Goal: Task Accomplishment & Management: Complete application form

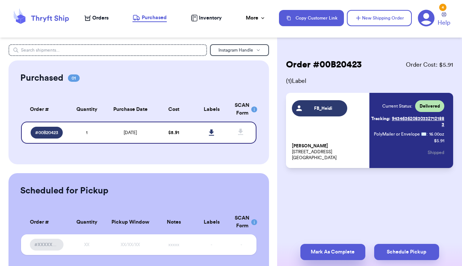
click at [319, 255] on button "Mark As Complete" at bounding box center [332, 252] width 65 height 16
click at [96, 18] on span "Orders" at bounding box center [100, 17] width 16 height 7
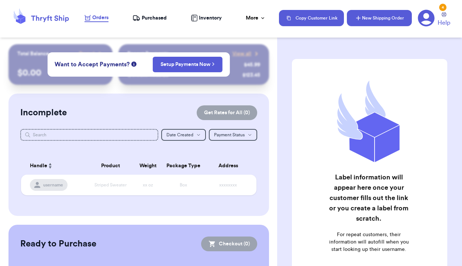
click at [385, 23] on button "New Shipping Order" at bounding box center [379, 18] width 65 height 16
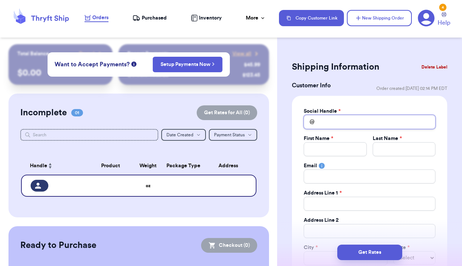
click at [344, 122] on input "Total Amount Paid" at bounding box center [370, 122] width 132 height 14
type input "g"
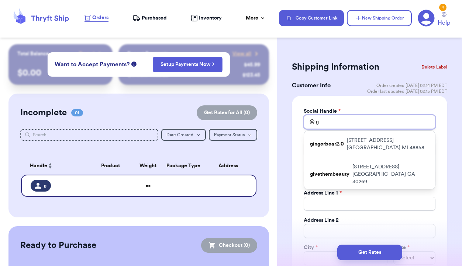
type input "ga"
type input "gat"
type input "gath"
type input "gathe"
type input "gather"
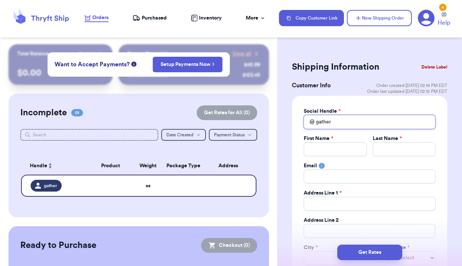
type input "gatherg"
type input "gathergo"
type input "gathergoo"
type input "[PERSON_NAME]"
type input "gathergoods"
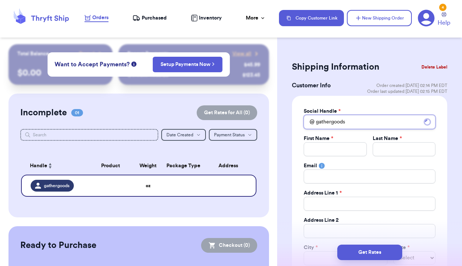
type input "gathergoodsb"
type input "gathergoodsby"
type input "gathergoodsbyf"
type input "gathergoodsbyfl"
type input "gathergoodsbyflo"
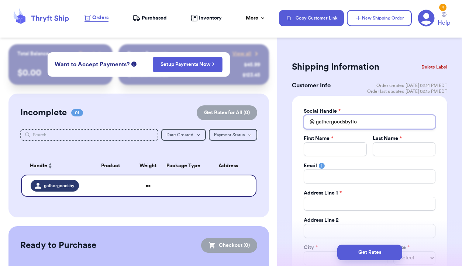
type input "gathergoodsbyflou"
type input "gathergoodsbyflour"
type input "gathergoodsbyflouri"
type input "gathergoodsbyflouris"
type input "gathergoodsbyflourish"
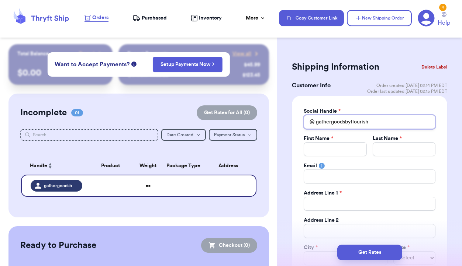
type input "gathergoodsbyflourish"
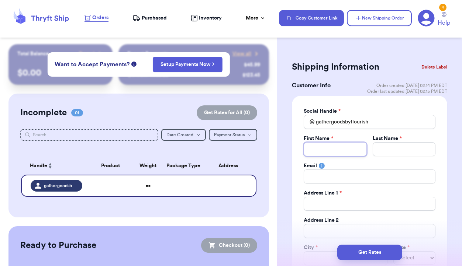
click at [322, 150] on input "Total Amount Paid" at bounding box center [335, 149] width 63 height 14
type input "m"
type input "me"
type input "meg"
type input "mega"
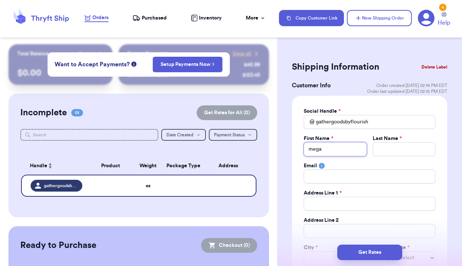
type input "megan"
click at [382, 150] on input "Total Amount Paid" at bounding box center [403, 149] width 63 height 14
type input "T"
type input "Tu"
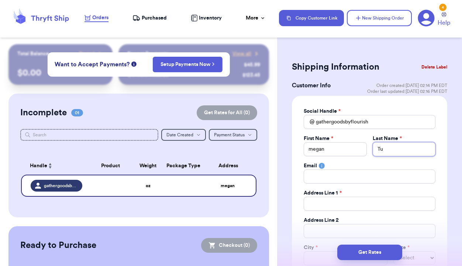
type input "Tuc"
type input "Tuck"
type input "[PERSON_NAME]"
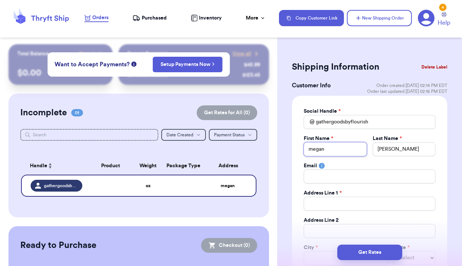
click at [313, 152] on input "megan" at bounding box center [335, 149] width 63 height 14
type input "[PERSON_NAME]"
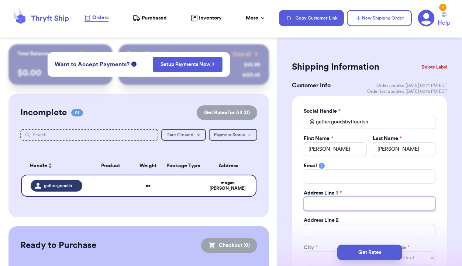
click at [327, 203] on input "Total Amount Paid" at bounding box center [370, 204] width 132 height 14
type input "4"
type input "46"
type input "469"
type input "4697"
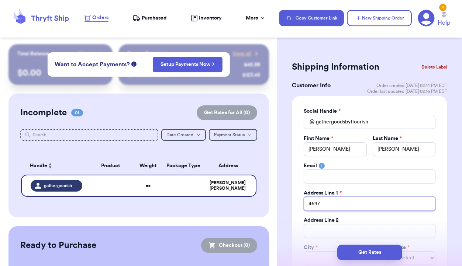
type input "4697"
type input "4697 M"
type input "4697 Mt"
type input "4697 Mt Z"
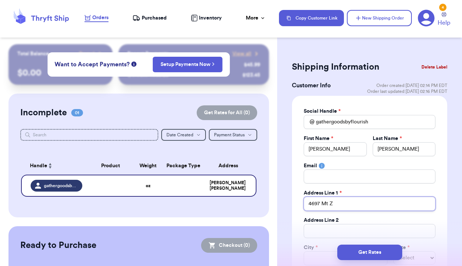
type input "4697 Mt Zi"
type input "4697 Mt Zio"
type input "4697 [GEOGRAPHIC_DATA]"
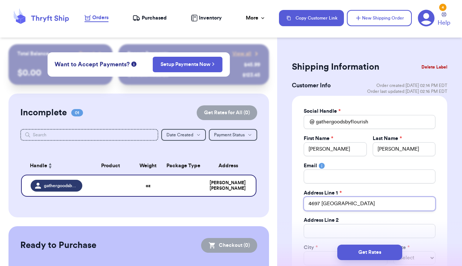
type input "[STREET_ADDRESS]"
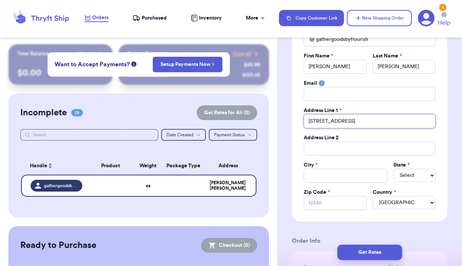
scroll to position [87, 0]
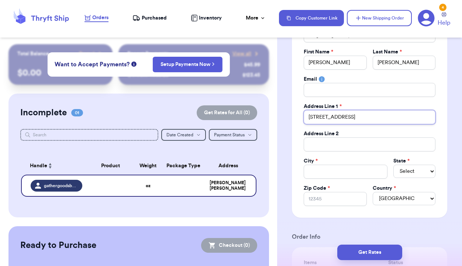
type input "[STREET_ADDRESS]"
click at [338, 170] on input "Total Amount Paid" at bounding box center [346, 172] width 84 height 14
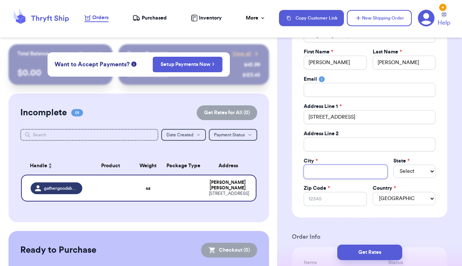
type input "S"
type input "Sp"
type input "Spr"
type input "Spri"
type input "Sprin"
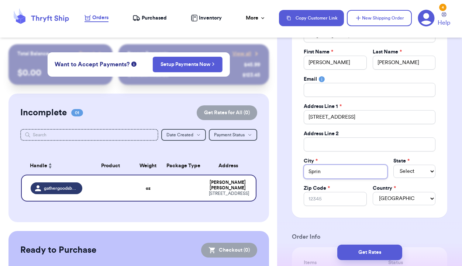
type input "Spring"
type input "Springf"
type input "Springfi"
type input "Springfie"
type input "Springfiel"
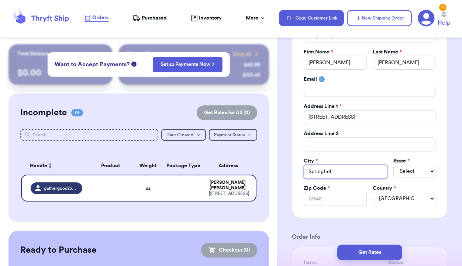
type input "[GEOGRAPHIC_DATA]"
click at [410, 174] on select "Select AL AK AZ AR CA CO [GEOGRAPHIC_DATA] DE DC [GEOGRAPHIC_DATA] [GEOGRAPHIC_…" at bounding box center [414, 171] width 42 height 13
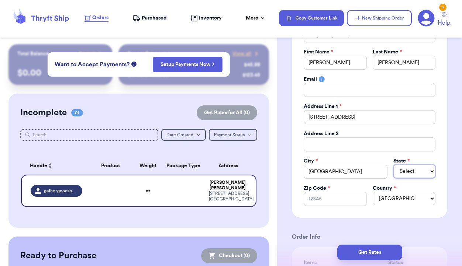
select select "TN"
click at [336, 199] on input "Zip Code *" at bounding box center [335, 199] width 63 height 14
type input "3"
type input "37"
type input "371"
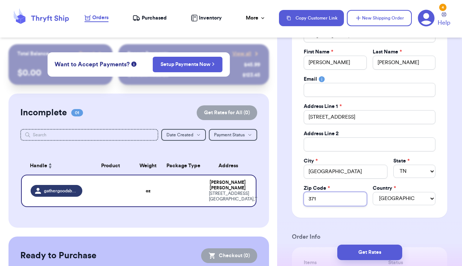
type input "3717"
type input "37172"
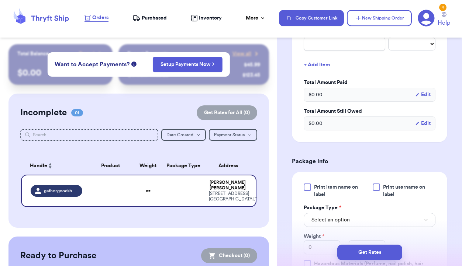
scroll to position [348, 0]
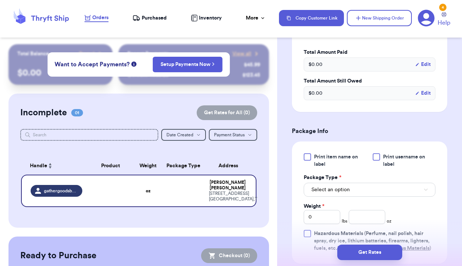
type input "37172"
click at [371, 191] on button "Select an option" at bounding box center [370, 190] width 132 height 14
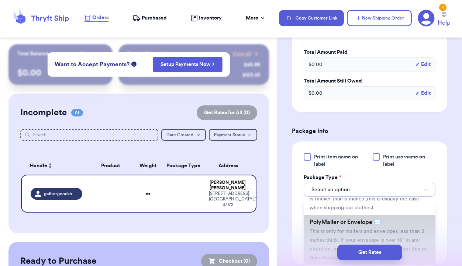
scroll to position [39, 0]
click at [343, 232] on span "This is only for mailers and envelopes less than 3 inches thick. If your envelo…" at bounding box center [367, 245] width 117 height 32
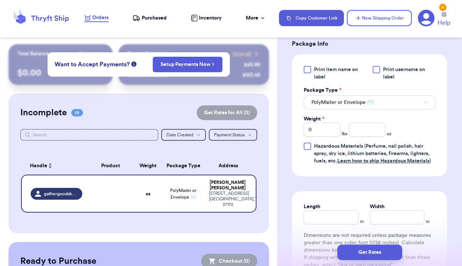
scroll to position [458, 0]
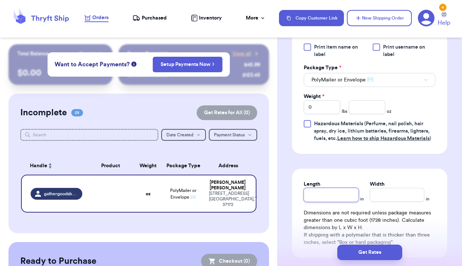
click at [346, 191] on input "Length" at bounding box center [331, 195] width 55 height 14
type input "1"
type input "13"
click at [392, 197] on input "Width *" at bounding box center [397, 195] width 55 height 14
type input "1"
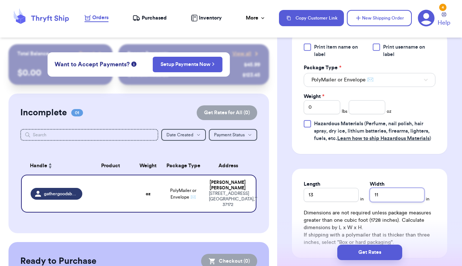
type input "11"
click at [364, 108] on input "number" at bounding box center [367, 107] width 37 height 14
type input "11"
click at [324, 105] on input "0" at bounding box center [322, 107] width 37 height 14
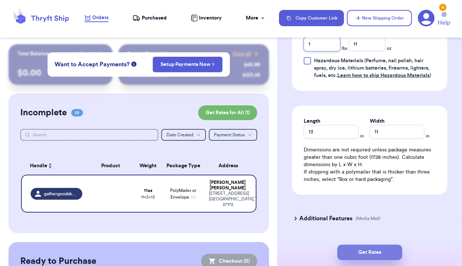
type input "1"
click at [378, 251] on button "Get Rates" at bounding box center [369, 252] width 65 height 15
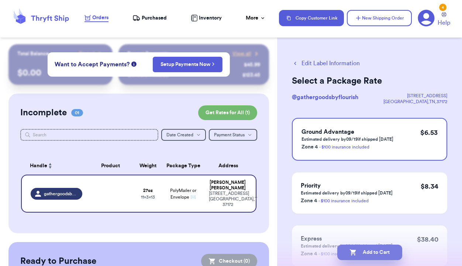
click at [357, 254] on button "Add to Cart" at bounding box center [369, 252] width 65 height 15
checkbox input "true"
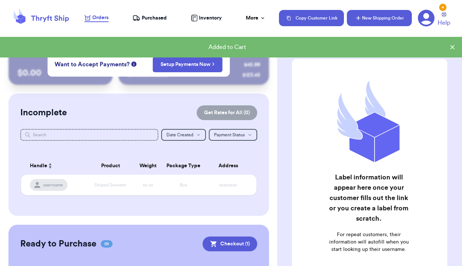
click at [373, 17] on button "New Shipping Order" at bounding box center [379, 18] width 65 height 16
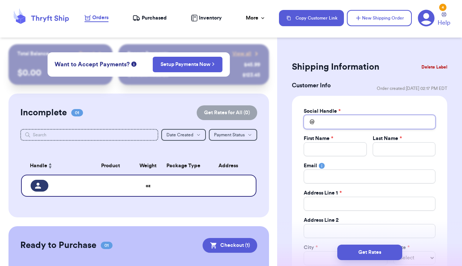
click at [346, 122] on input "Total Amount Paid" at bounding box center [370, 122] width 132 height 14
type input "k"
type input "ka"
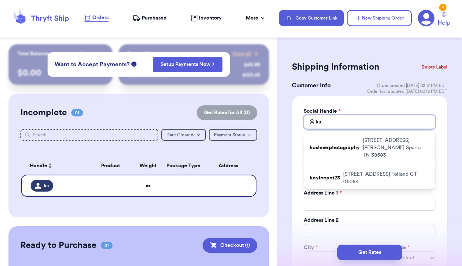
type input "kat"
type input "[PERSON_NAME]"
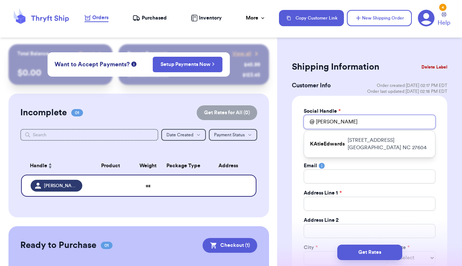
type input "[PERSON_NAME]"
type input "kat"
type input "ka"
type input "k"
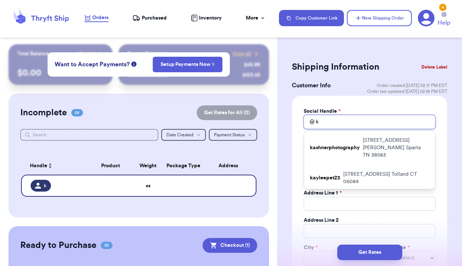
type input "kt"
type input "kt."
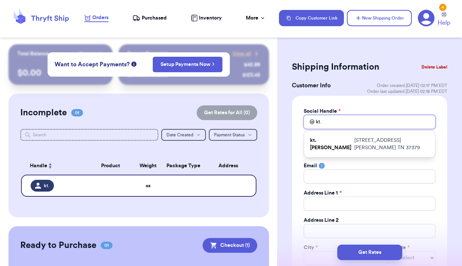
type input "kt.r"
type input "kt.ri"
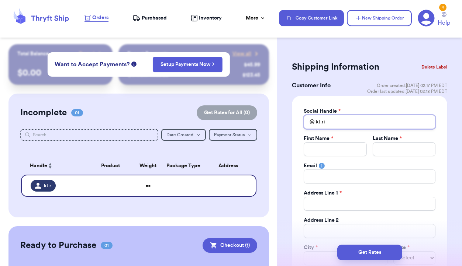
type input "kt.rig"
type input "kt.rigs"
type input "kt.rigsb"
type input "kt.[PERSON_NAME]"
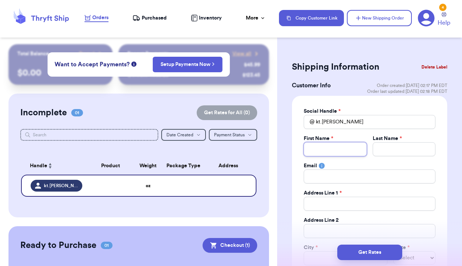
click at [340, 149] on input "Total Amount Paid" at bounding box center [335, 149] width 63 height 14
type input "K"
type input "Ka"
type input "Kat"
click at [403, 147] on input "Total Amount Paid" at bounding box center [403, 149] width 63 height 14
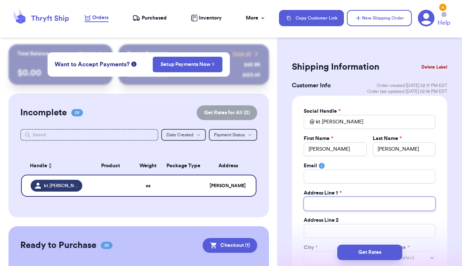
click at [336, 206] on input "Total Amount Paid" at bounding box center [370, 204] width 132 height 14
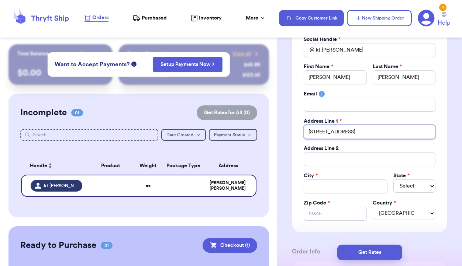
scroll to position [72, 0]
click at [336, 186] on input "Total Amount Paid" at bounding box center [346, 186] width 84 height 14
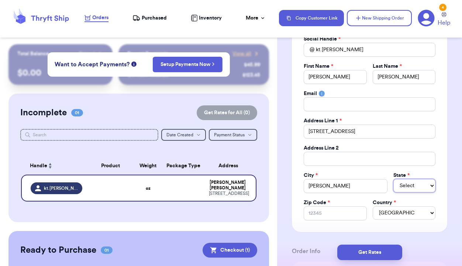
click at [409, 190] on select "Select AL AK AZ AR CA CO [GEOGRAPHIC_DATA] DE DC [GEOGRAPHIC_DATA] [GEOGRAPHIC_…" at bounding box center [414, 185] width 42 height 13
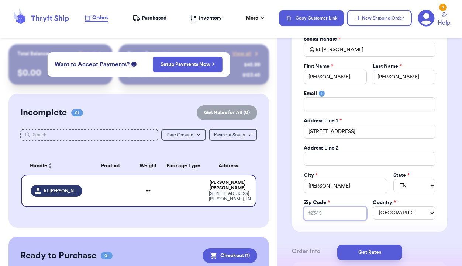
click at [339, 213] on input "Zip Code *" at bounding box center [335, 214] width 63 height 14
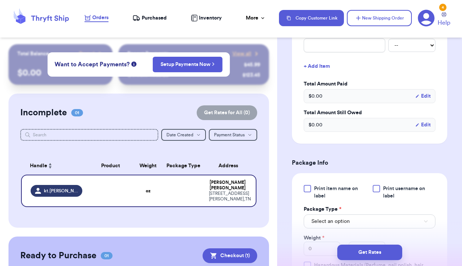
scroll to position [402, 0]
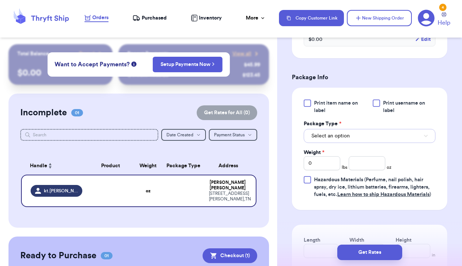
click at [370, 143] on button "Select an option" at bounding box center [370, 136] width 132 height 14
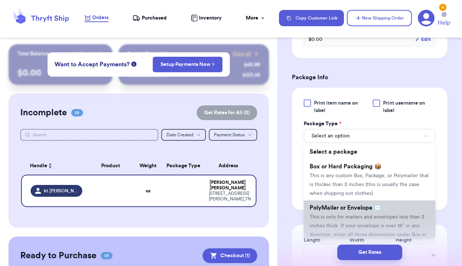
click at [351, 215] on span "This is only for mailers and envelopes less than 3 inches thick. If your envelo…" at bounding box center [367, 231] width 117 height 32
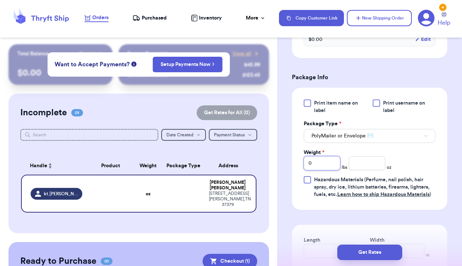
click at [323, 162] on input "0" at bounding box center [322, 163] width 37 height 14
click at [365, 164] on input "number" at bounding box center [367, 163] width 37 height 14
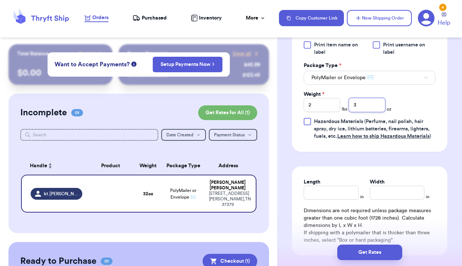
scroll to position [469, 0]
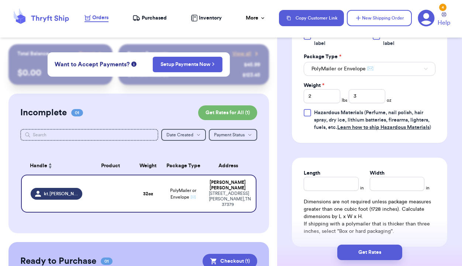
click at [333, 176] on div "Length" at bounding box center [331, 173] width 55 height 7
click at [333, 182] on input "Length" at bounding box center [331, 184] width 55 height 14
click at [380, 186] on input "Width *" at bounding box center [397, 184] width 55 height 14
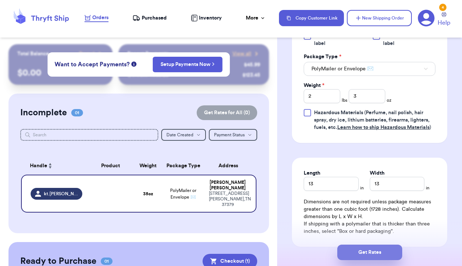
click at [380, 251] on button "Get Rates" at bounding box center [369, 252] width 65 height 15
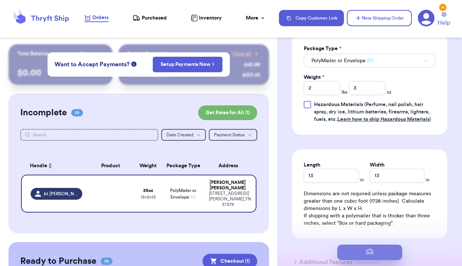
scroll to position [0, 0]
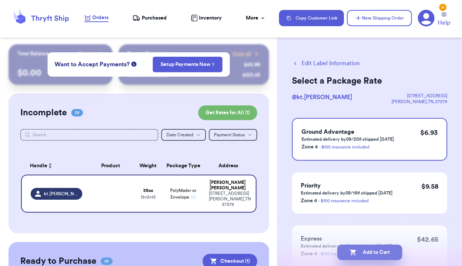
click at [373, 250] on button "Add to Cart" at bounding box center [369, 252] width 65 height 15
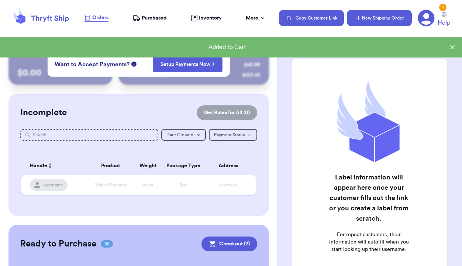
click at [391, 19] on button "New Shipping Order" at bounding box center [379, 18] width 65 height 16
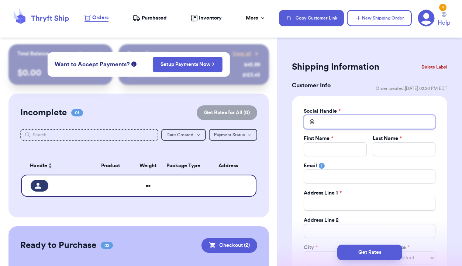
click at [339, 125] on input "Total Amount Paid" at bounding box center [370, 122] width 132 height 14
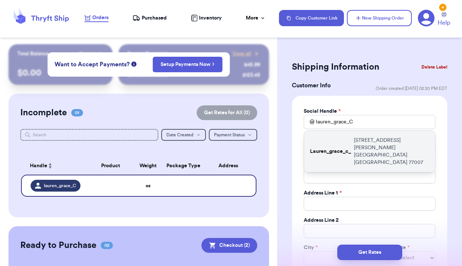
click at [335, 148] on p "Lauren_grace_c_" at bounding box center [330, 151] width 41 height 7
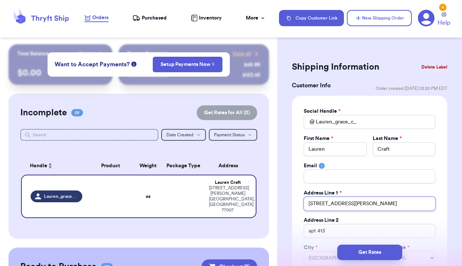
drag, startPoint x: 358, startPoint y: 201, endPoint x: 295, endPoint y: 200, distance: 63.4
click at [295, 200] on div "Social Handle * @ Lauren_grace_c_ First Name * [PERSON_NAME] Last Name * Craft …" at bounding box center [369, 200] width 155 height 209
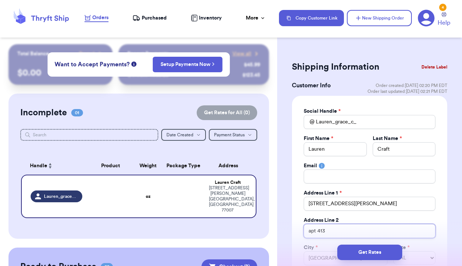
drag, startPoint x: 333, startPoint y: 232, endPoint x: 303, endPoint y: 230, distance: 30.3
click at [303, 230] on div "Social Handle * @ Lauren_grace_c_ First Name * [PERSON_NAME] Last Name * Craft …" at bounding box center [369, 200] width 155 height 209
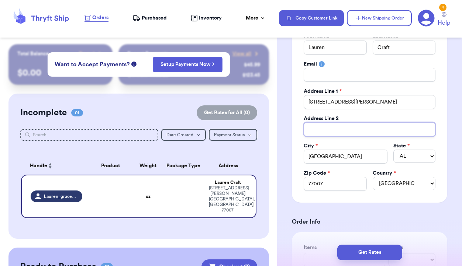
scroll to position [102, 0]
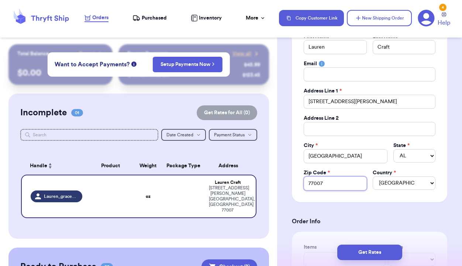
click at [335, 183] on input "77007" at bounding box center [335, 184] width 63 height 14
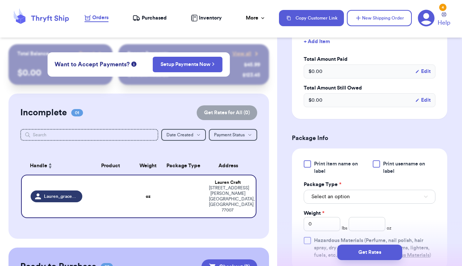
scroll to position [366, 0]
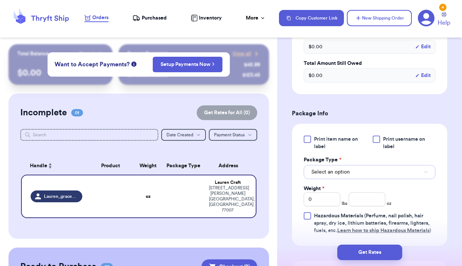
click at [377, 175] on button "Select an option" at bounding box center [370, 172] width 132 height 14
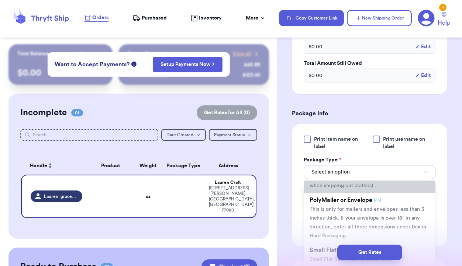
scroll to position [51, 0]
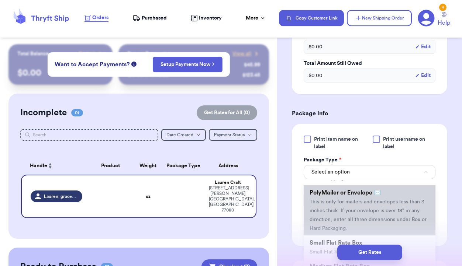
click at [362, 211] on span "This is only for mailers and envelopes less than 3 inches thick. If your envelo…" at bounding box center [367, 216] width 117 height 32
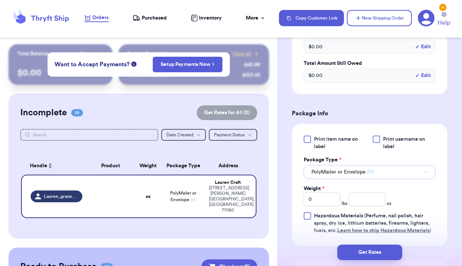
click at [364, 176] on span "PolyMailer or Envelope ✉️" at bounding box center [342, 172] width 62 height 7
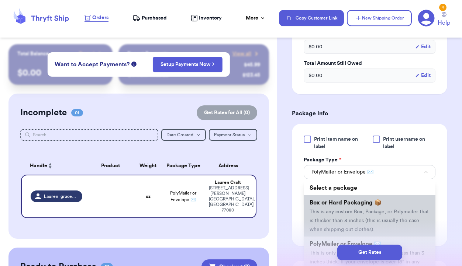
click at [360, 202] on span "Box or Hard Packaging 📦" at bounding box center [345, 203] width 72 height 6
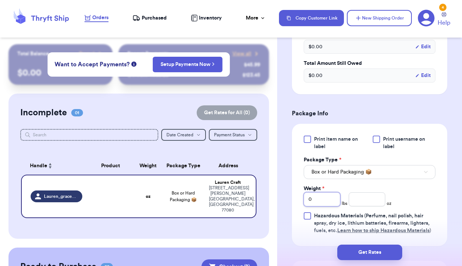
click at [326, 202] on input "0" at bounding box center [322, 200] width 37 height 14
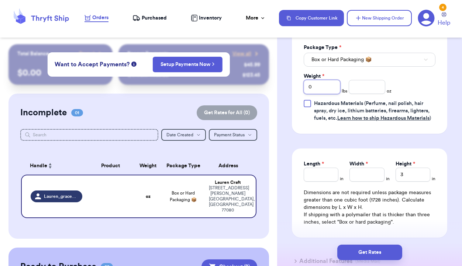
scroll to position [488, 0]
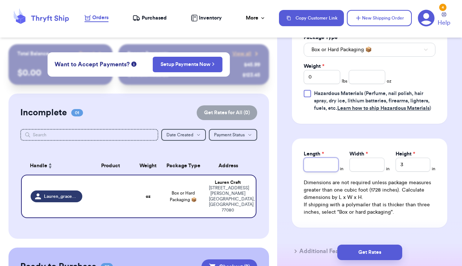
click at [334, 163] on input "Length *" at bounding box center [321, 165] width 35 height 14
click at [364, 166] on input "Width *" at bounding box center [366, 165] width 35 height 14
click at [415, 160] on input "3" at bounding box center [412, 165] width 35 height 14
click at [414, 166] on input "3" at bounding box center [412, 165] width 35 height 14
click at [365, 78] on input "number" at bounding box center [367, 77] width 37 height 14
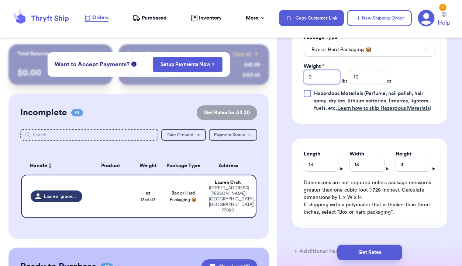
click at [327, 79] on input "0" at bounding box center [322, 77] width 37 height 14
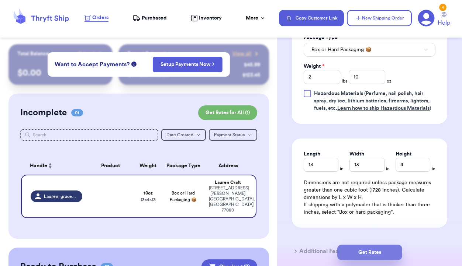
click at [367, 254] on button "Get Rates" at bounding box center [369, 252] width 65 height 15
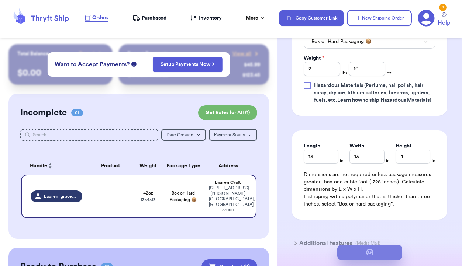
scroll to position [0, 0]
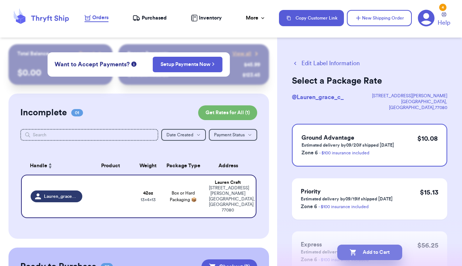
click at [368, 253] on button "Add to Cart" at bounding box center [369, 252] width 65 height 15
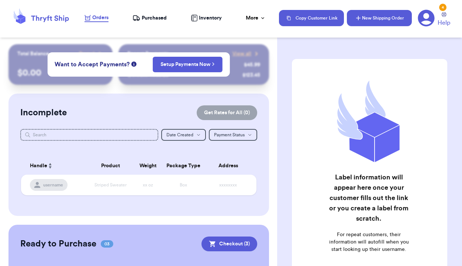
click at [368, 18] on button "New Shipping Order" at bounding box center [379, 18] width 65 height 16
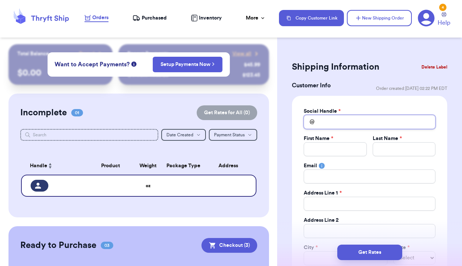
click at [345, 121] on input "Total Amount Paid" at bounding box center [370, 122] width 132 height 14
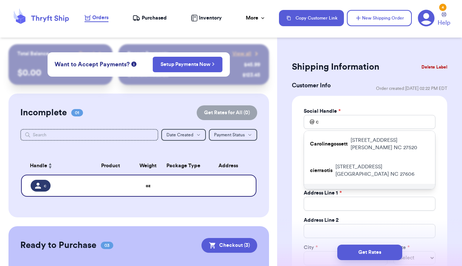
click at [338, 194] on p "christinaapollard" at bounding box center [330, 197] width 41 height 7
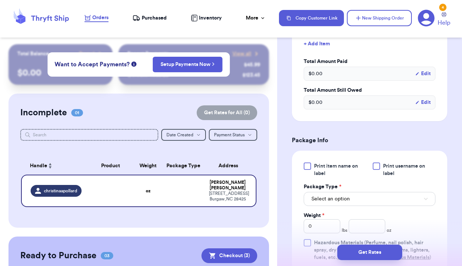
scroll to position [382, 0]
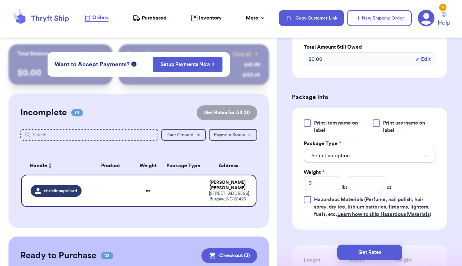
click at [383, 156] on button "Select an option" at bounding box center [370, 156] width 132 height 14
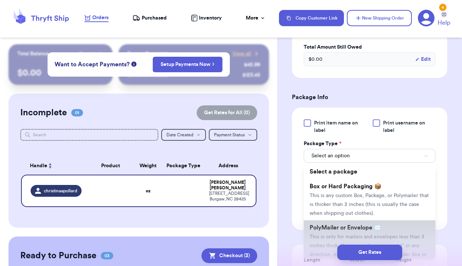
click at [354, 229] on span "PolyMailer or Envelope ✉️" at bounding box center [345, 228] width 72 height 6
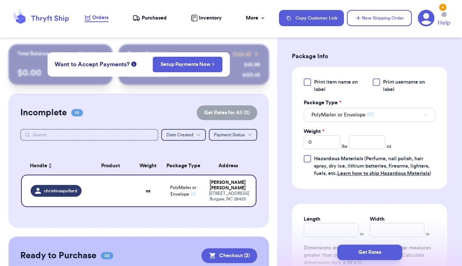
scroll to position [474, 0]
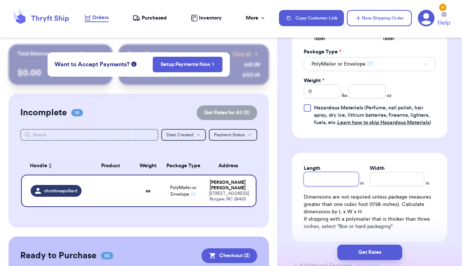
click at [338, 179] on input "Length" at bounding box center [331, 179] width 55 height 14
click at [393, 178] on input "Width *" at bounding box center [397, 179] width 55 height 14
click at [368, 93] on input "number" at bounding box center [367, 91] width 37 height 14
click at [322, 91] on input "0" at bounding box center [322, 91] width 37 height 14
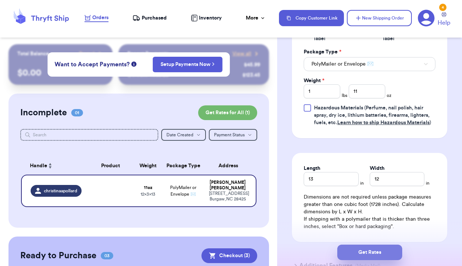
click at [371, 250] on button "Get Rates" at bounding box center [369, 252] width 65 height 15
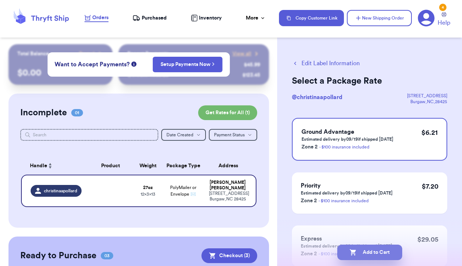
click at [374, 254] on button "Add to Cart" at bounding box center [369, 252] width 65 height 15
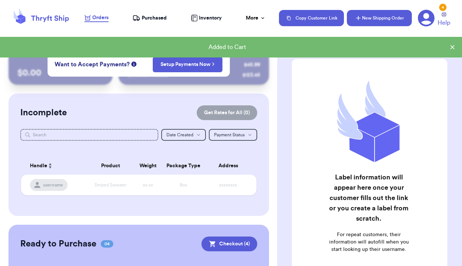
click at [388, 14] on button "New Shipping Order" at bounding box center [379, 18] width 65 height 16
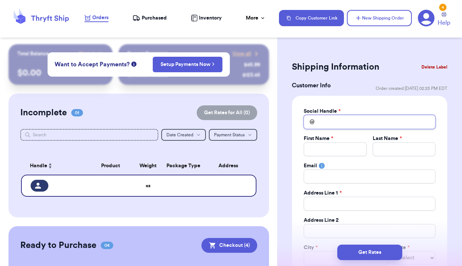
click at [338, 127] on input "Total Amount Paid" at bounding box center [370, 122] width 132 height 14
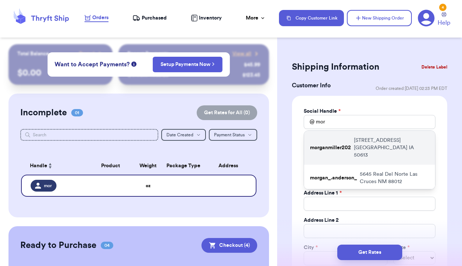
click at [331, 144] on p "morganmiller202" at bounding box center [330, 147] width 41 height 7
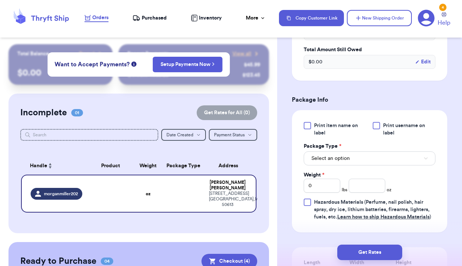
scroll to position [388, 0]
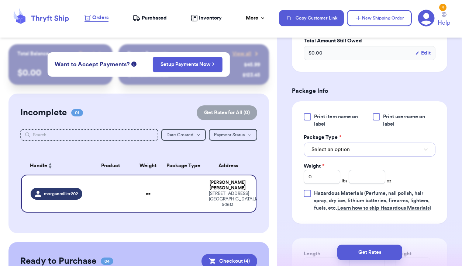
click at [358, 153] on button "Select an option" at bounding box center [370, 150] width 132 height 14
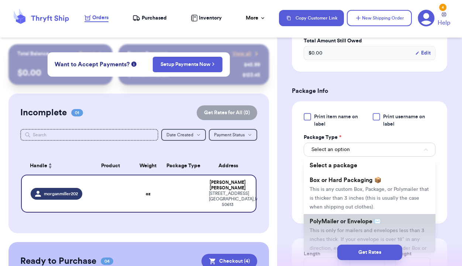
click at [359, 221] on span "PolyMailer or Envelope ✉️" at bounding box center [345, 222] width 72 height 6
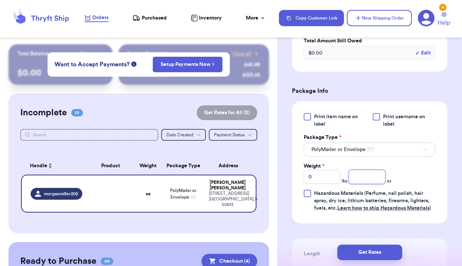
click at [365, 181] on input "number" at bounding box center [367, 177] width 37 height 14
click at [375, 150] on button "PolyMailer or Envelope ✉️" at bounding box center [370, 150] width 132 height 14
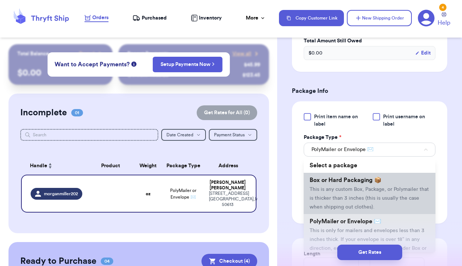
click at [363, 183] on span "Box or Hard Packaging 📦" at bounding box center [345, 180] width 72 height 6
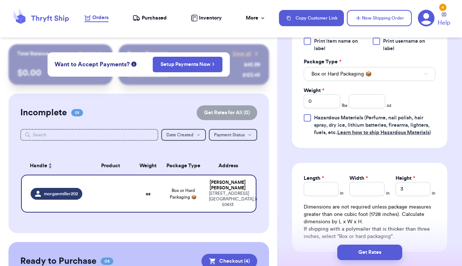
scroll to position [469, 0]
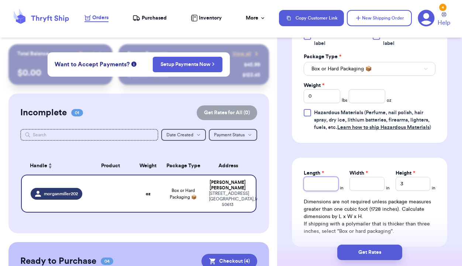
click at [327, 182] on input "Length *" at bounding box center [321, 184] width 35 height 14
click at [365, 181] on input "Width *" at bounding box center [366, 184] width 35 height 14
click at [412, 181] on input "3" at bounding box center [412, 184] width 35 height 14
click at [364, 97] on input "number" at bounding box center [367, 96] width 37 height 14
click at [338, 95] on input "0" at bounding box center [322, 96] width 37 height 14
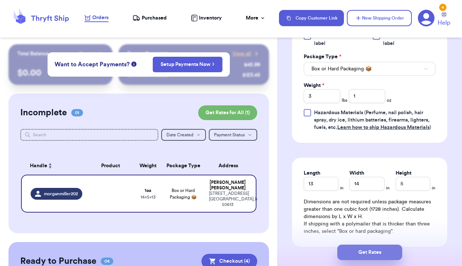
click at [364, 251] on button "Get Rates" at bounding box center [369, 252] width 65 height 15
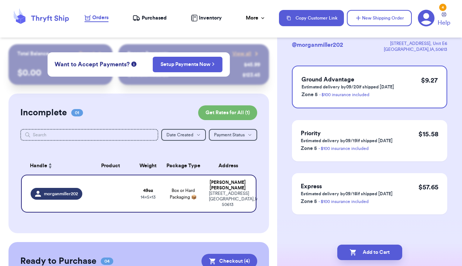
scroll to position [0, 0]
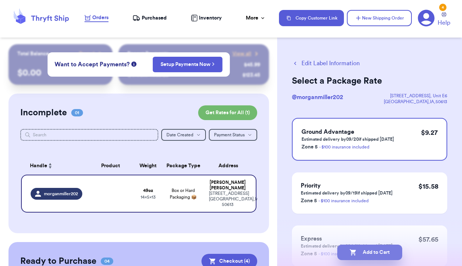
click at [365, 251] on button "Add to Cart" at bounding box center [369, 252] width 65 height 15
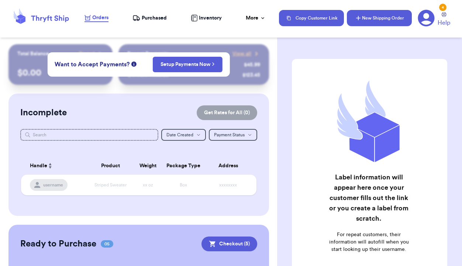
click at [387, 20] on button "New Shipping Order" at bounding box center [379, 18] width 65 height 16
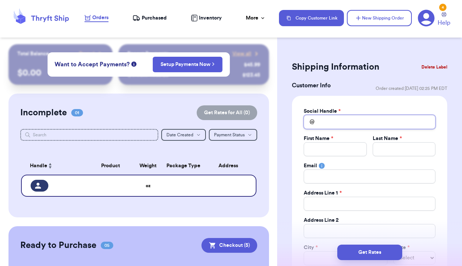
click at [337, 126] on input "Total Amount Paid" at bounding box center [370, 122] width 132 height 14
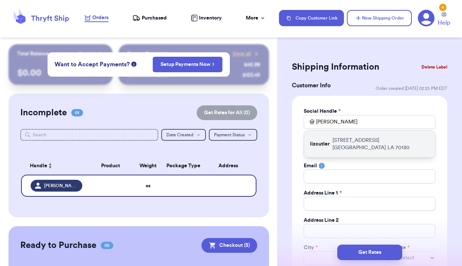
click at [331, 144] on div "lizcutler [STREET_ADDRESS]" at bounding box center [369, 144] width 131 height 27
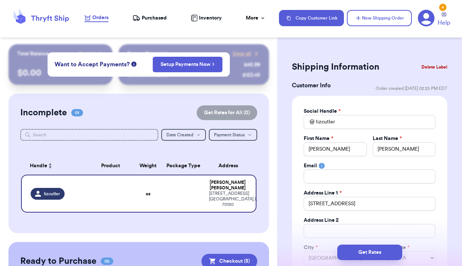
scroll to position [50, 0]
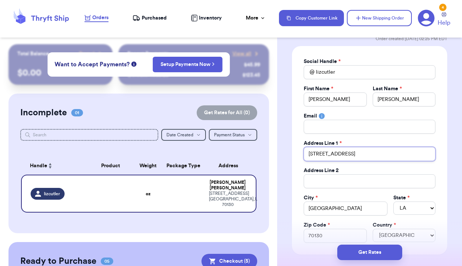
drag, startPoint x: 367, startPoint y: 153, endPoint x: 305, endPoint y: 150, distance: 62.0
click at [305, 150] on input "[STREET_ADDRESS]" at bounding box center [370, 154] width 132 height 14
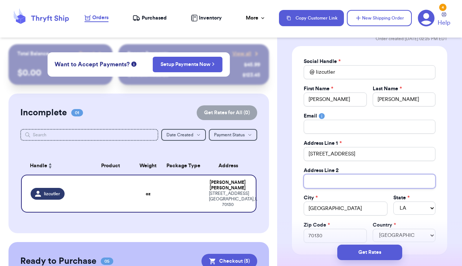
click at [321, 182] on input "Total Amount Paid" at bounding box center [370, 181] width 132 height 14
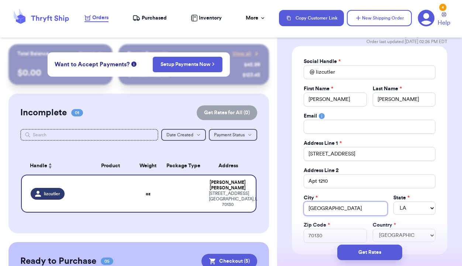
drag, startPoint x: 346, startPoint y: 210, endPoint x: 306, endPoint y: 208, distance: 39.2
click at [306, 208] on input "[GEOGRAPHIC_DATA]" at bounding box center [346, 209] width 84 height 14
click at [408, 214] on select "AL AK AZ AR CA CO CT DE DC [GEOGRAPHIC_DATA] [GEOGRAPHIC_DATA] HI ID IL IN IA […" at bounding box center [414, 208] width 42 height 13
click at [329, 236] on input "70130" at bounding box center [335, 236] width 63 height 14
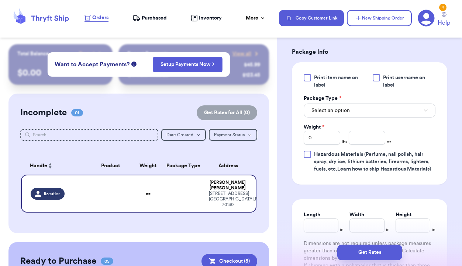
scroll to position [428, 0]
click at [367, 112] on button "Select an option" at bounding box center [370, 110] width 132 height 14
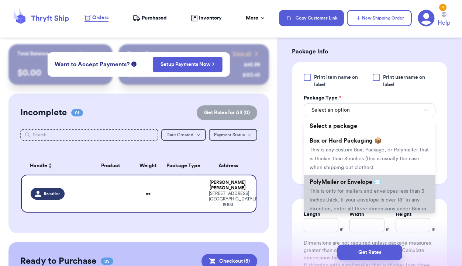
click at [359, 187] on li "PolyMailer or Envelope ✉️ This is only for mailers and envelopes less than 3 in…" at bounding box center [370, 200] width 132 height 50
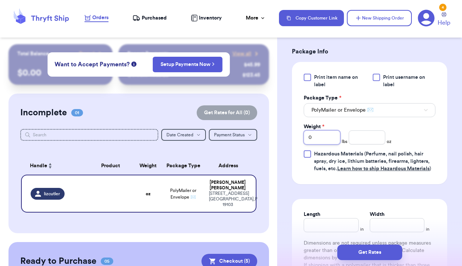
click at [325, 132] on input "0" at bounding box center [322, 138] width 37 height 14
click at [326, 141] on input "0" at bounding box center [322, 138] width 37 height 14
click at [364, 141] on input "number" at bounding box center [367, 138] width 37 height 14
click at [337, 222] on input "Length" at bounding box center [331, 225] width 55 height 14
click at [386, 227] on input "Width *" at bounding box center [397, 225] width 55 height 14
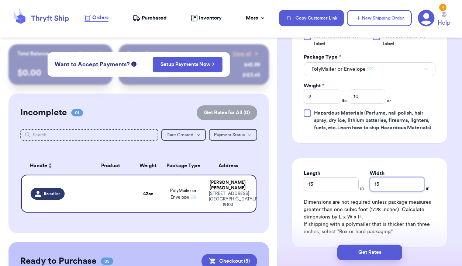
scroll to position [475, 0]
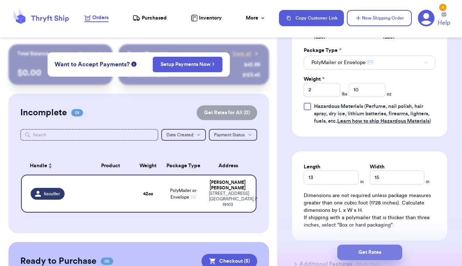
click at [369, 248] on button "Get Rates" at bounding box center [369, 252] width 65 height 15
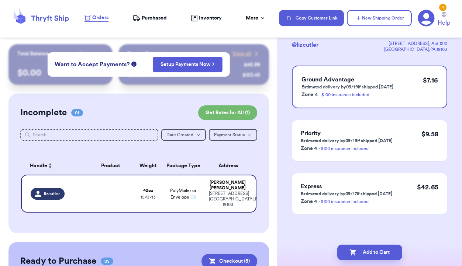
scroll to position [0, 0]
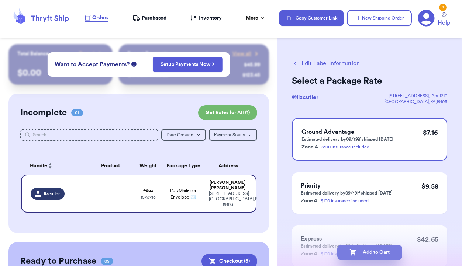
click at [366, 254] on button "Add to Cart" at bounding box center [369, 252] width 65 height 15
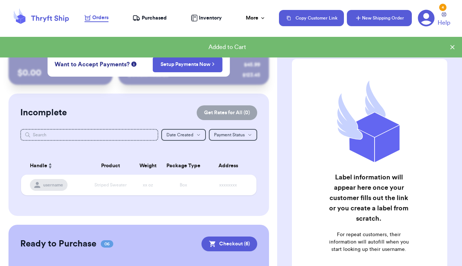
click at [376, 15] on button "New Shipping Order" at bounding box center [379, 18] width 65 height 16
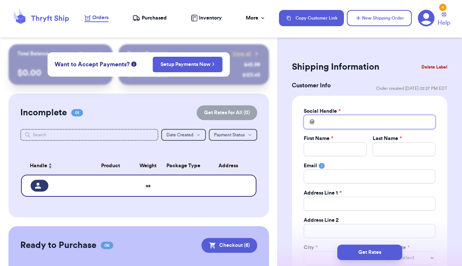
click at [328, 125] on input "Total Amount Paid" at bounding box center [370, 122] width 132 height 14
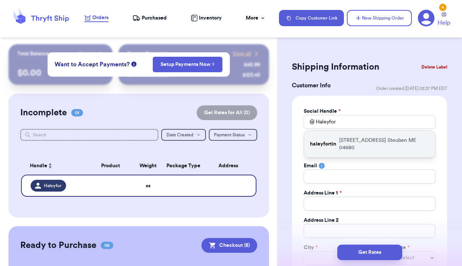
click at [325, 147] on p "haleyfortin" at bounding box center [323, 144] width 26 height 7
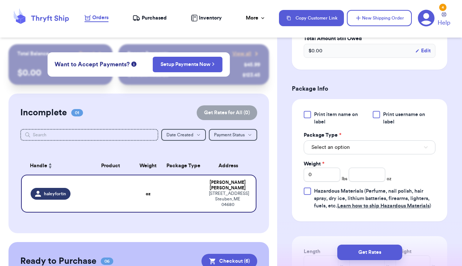
scroll to position [398, 0]
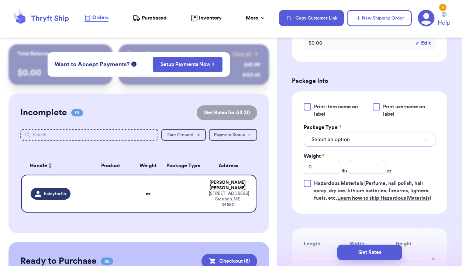
click at [358, 135] on button "Select an option" at bounding box center [370, 140] width 132 height 14
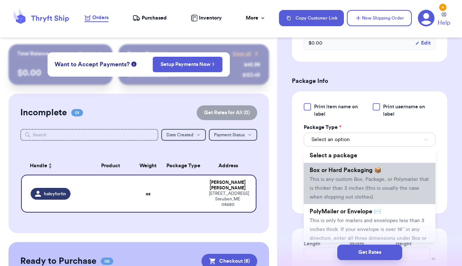
click at [351, 188] on span "This is any custom Box, Package, or Polymailer that is thicker than 3 inches (t…" at bounding box center [368, 188] width 119 height 23
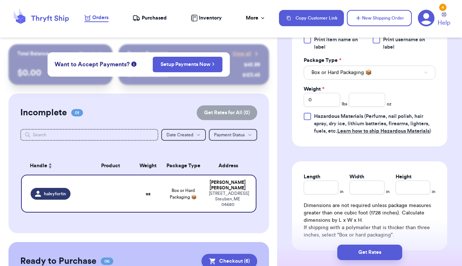
scroll to position [476, 0]
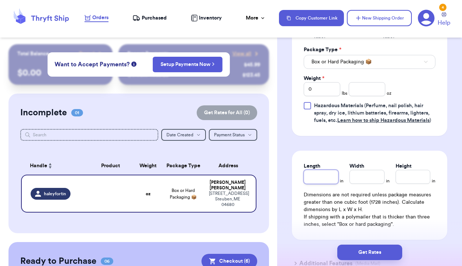
click at [326, 176] on input "Length" at bounding box center [321, 177] width 35 height 14
click at [357, 179] on input "Width *" at bounding box center [366, 177] width 35 height 14
click at [405, 180] on input "Height *" at bounding box center [412, 177] width 35 height 14
click at [370, 177] on input "14" at bounding box center [366, 177] width 35 height 14
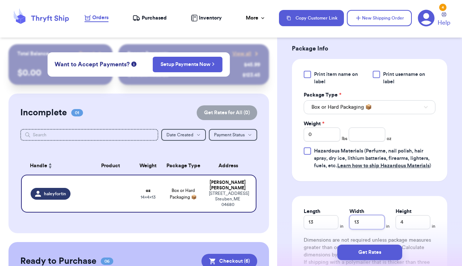
scroll to position [433, 0]
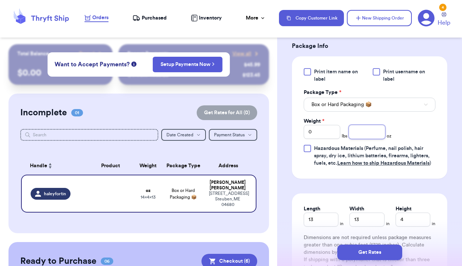
click at [377, 134] on input "number" at bounding box center [367, 132] width 37 height 14
click at [326, 132] on input "0" at bounding box center [322, 132] width 37 height 14
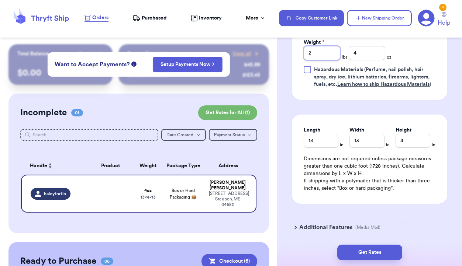
scroll to position [521, 0]
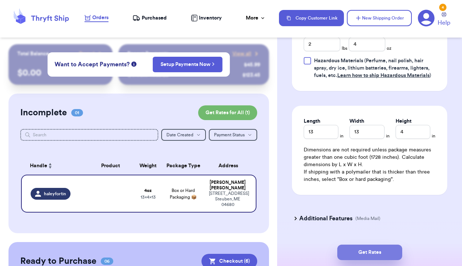
click at [365, 252] on button "Get Rates" at bounding box center [369, 252] width 65 height 15
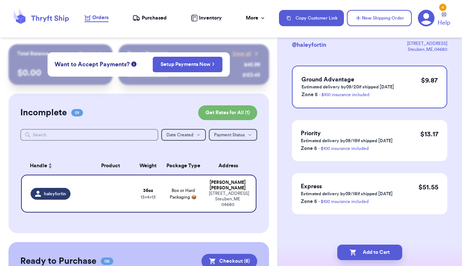
scroll to position [0, 0]
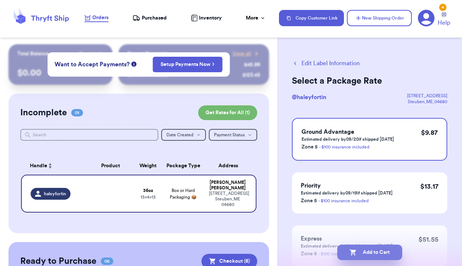
click at [372, 252] on button "Add to Cart" at bounding box center [369, 252] width 65 height 15
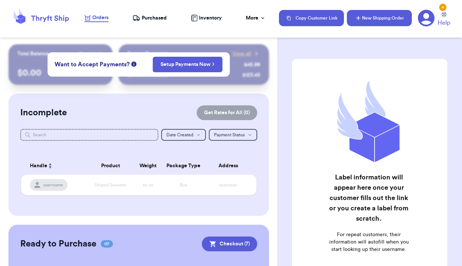
click at [380, 20] on button "New Shipping Order" at bounding box center [379, 18] width 65 height 16
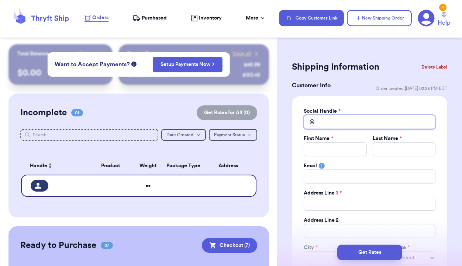
click at [336, 122] on input "Total Amount Paid" at bounding box center [370, 122] width 132 height 14
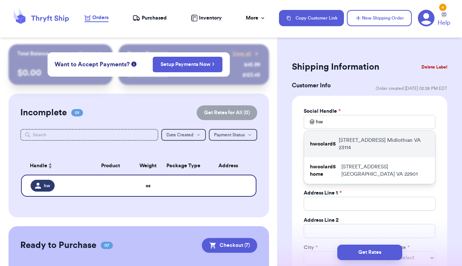
click at [362, 144] on p "[STREET_ADDRESS]" at bounding box center [384, 144] width 90 height 15
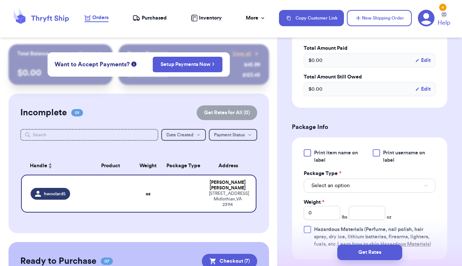
scroll to position [366, 0]
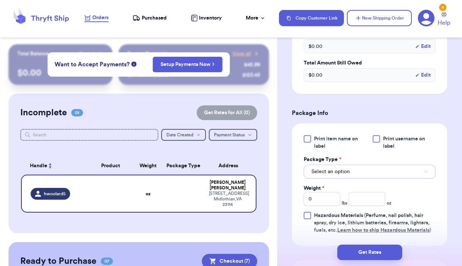
click at [356, 170] on button "Select an option" at bounding box center [370, 172] width 132 height 14
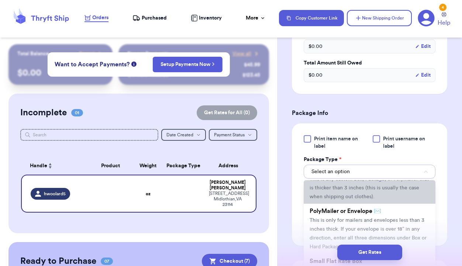
scroll to position [35, 0]
click at [345, 209] on span "PolyMailer or Envelope ✉️" at bounding box center [345, 209] width 72 height 6
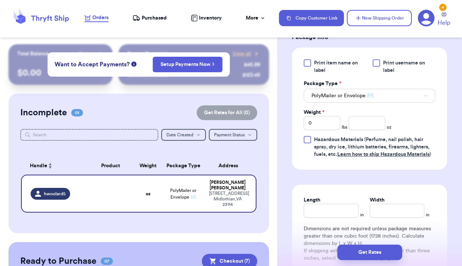
scroll to position [458, 0]
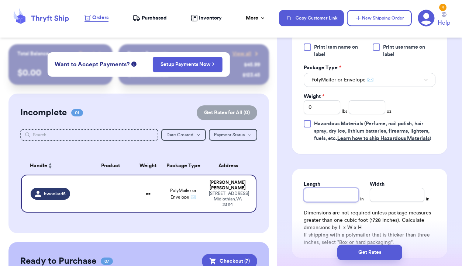
click at [332, 191] on input "Length" at bounding box center [331, 195] width 55 height 14
click at [382, 197] on input "Width *" at bounding box center [397, 195] width 55 height 14
click at [365, 107] on input "number" at bounding box center [367, 107] width 37 height 14
click at [319, 113] on input "0" at bounding box center [322, 107] width 37 height 14
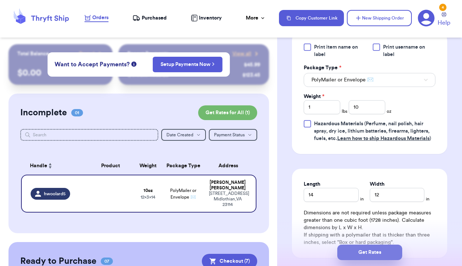
click at [372, 250] on button "Get Rates" at bounding box center [369, 252] width 65 height 15
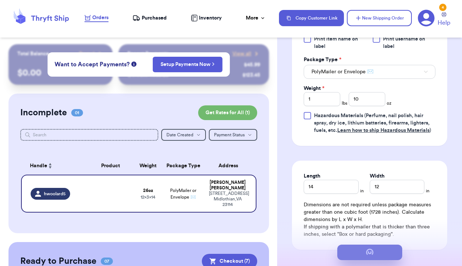
scroll to position [0, 0]
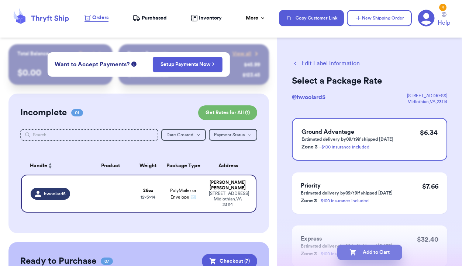
click at [378, 251] on button "Add to Cart" at bounding box center [369, 252] width 65 height 15
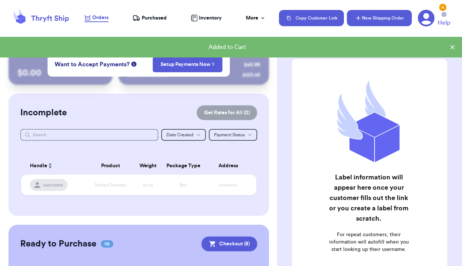
click at [375, 16] on button "New Shipping Order" at bounding box center [379, 18] width 65 height 16
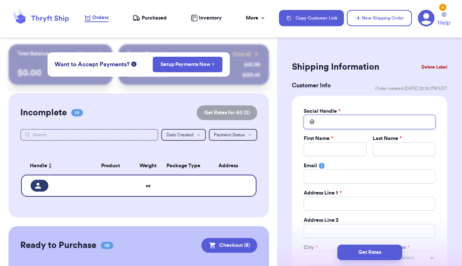
click at [330, 126] on input "Total Amount Paid" at bounding box center [370, 122] width 132 height 14
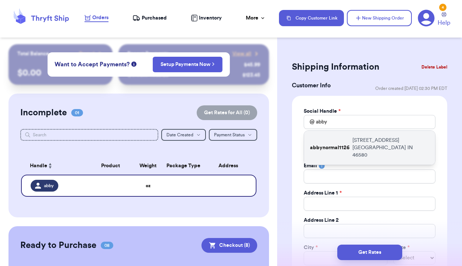
click at [336, 144] on p "abbynormal1126" at bounding box center [329, 147] width 39 height 7
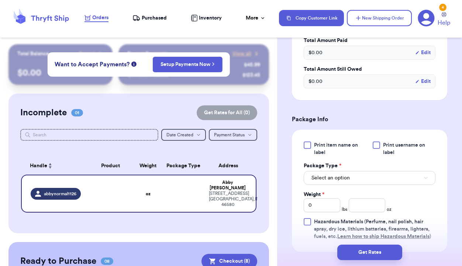
scroll to position [371, 0]
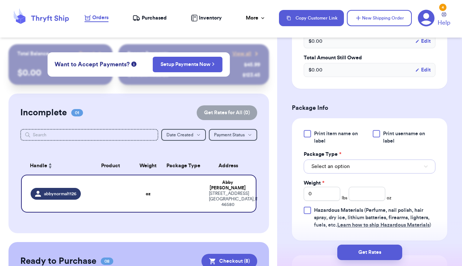
click at [363, 168] on button "Select an option" at bounding box center [370, 167] width 132 height 14
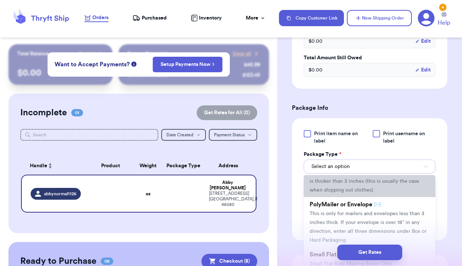
scroll to position [35, 0]
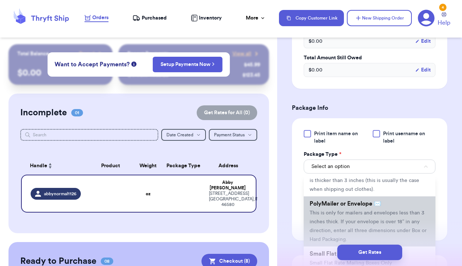
click at [353, 216] on span "This is only for mailers and envelopes less than 3 inches thick. If your envelo…" at bounding box center [367, 227] width 117 height 32
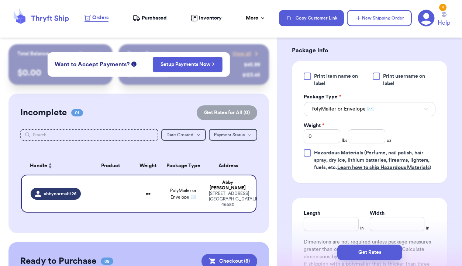
scroll to position [433, 0]
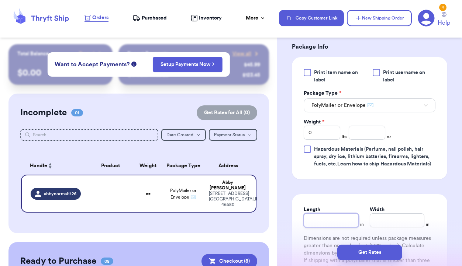
click at [341, 220] on input "Length" at bounding box center [331, 221] width 55 height 14
click at [392, 217] on input "Width *" at bounding box center [397, 221] width 55 height 14
click at [360, 129] on input "number" at bounding box center [367, 133] width 37 height 14
click at [325, 135] on input "0" at bounding box center [322, 133] width 37 height 14
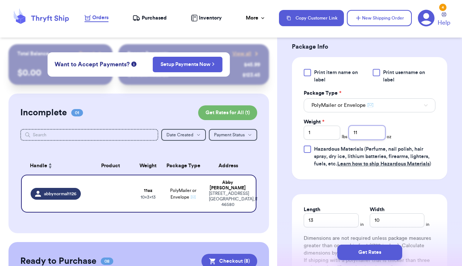
click at [363, 136] on input "11" at bounding box center [367, 133] width 37 height 14
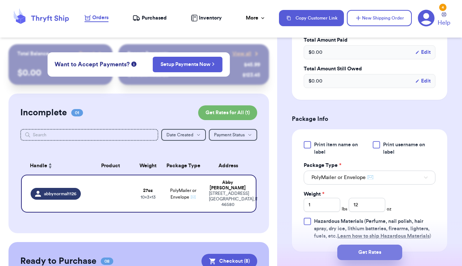
click at [374, 253] on button "Get Rates" at bounding box center [369, 252] width 65 height 15
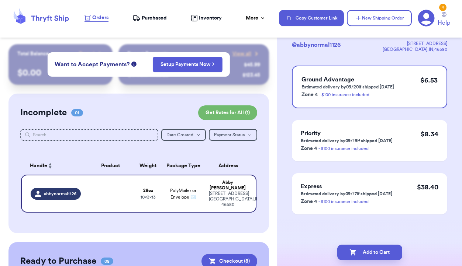
scroll to position [0, 0]
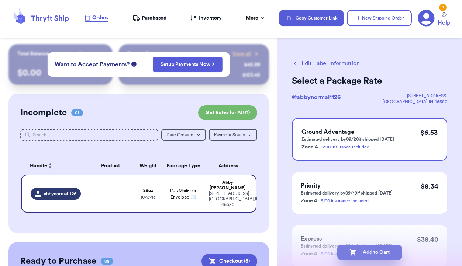
click at [374, 250] on button "Add to Cart" at bounding box center [369, 252] width 65 height 15
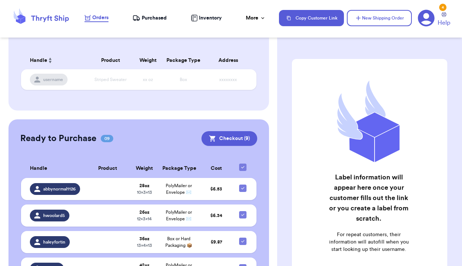
scroll to position [106, 0]
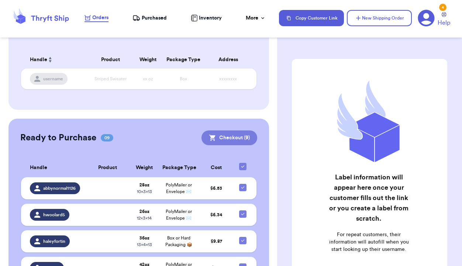
click at [230, 140] on button "Checkout ( 9 )" at bounding box center [229, 138] width 56 height 15
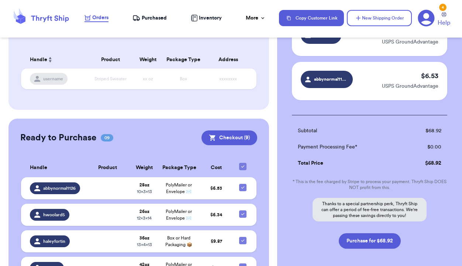
scroll to position [418, 0]
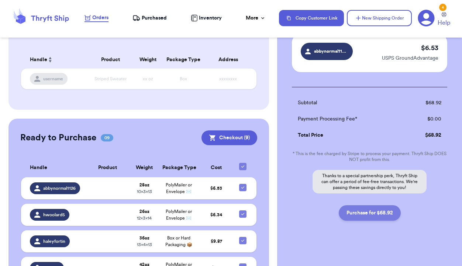
click at [372, 205] on button "Purchase for $68.92" at bounding box center [370, 212] width 62 height 15
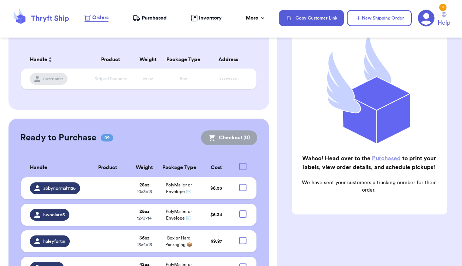
scroll to position [67, 0]
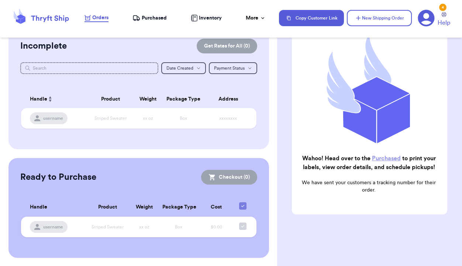
click at [148, 20] on span "Purchased" at bounding box center [154, 17] width 25 height 7
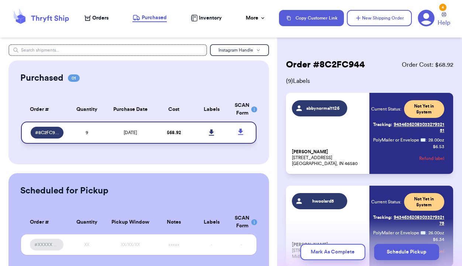
click at [211, 133] on icon at bounding box center [211, 132] width 5 height 6
